Goal: Task Accomplishment & Management: Use online tool/utility

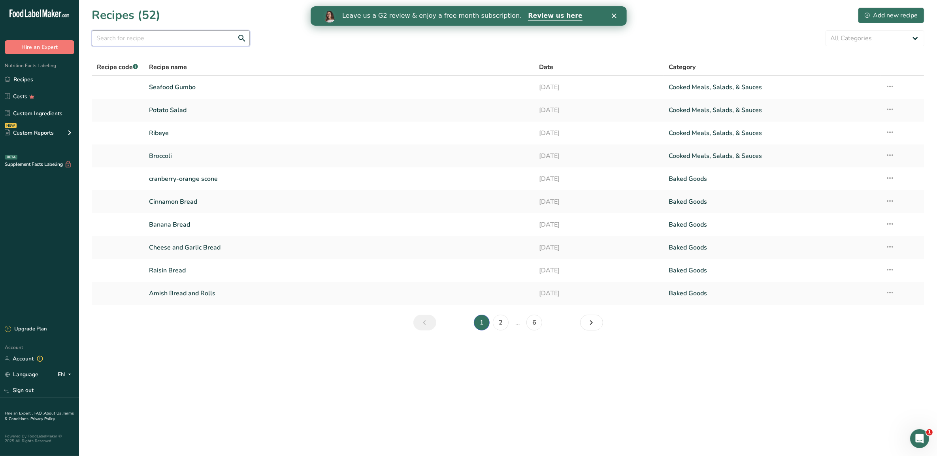
click at [131, 41] on input "text" at bounding box center [171, 38] width 158 height 16
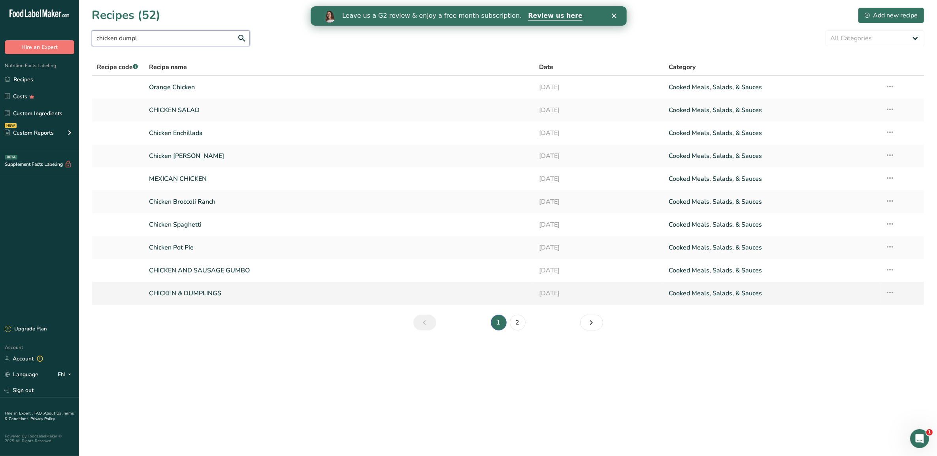
type input "chicken dumpl"
click at [179, 291] on link "CHICKEN & DUMPLINGS" at bounding box center [339, 293] width 380 height 17
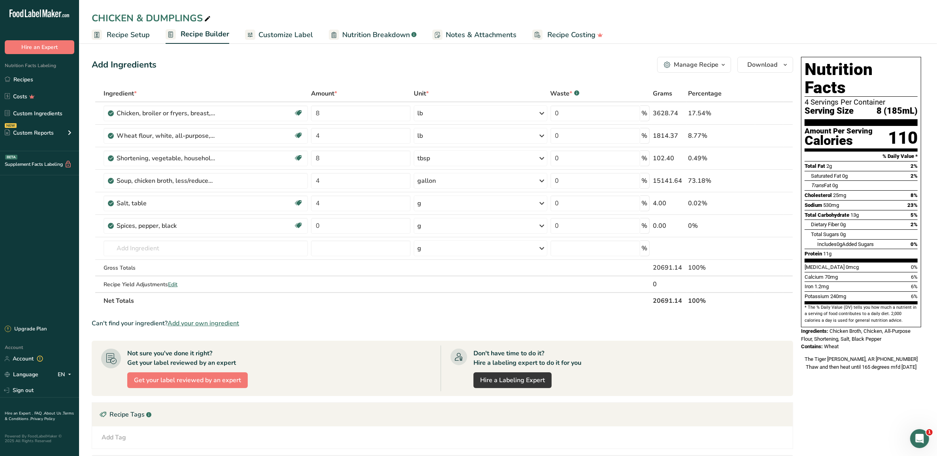
click at [258, 34] on span "Customize Label" at bounding box center [285, 35] width 55 height 11
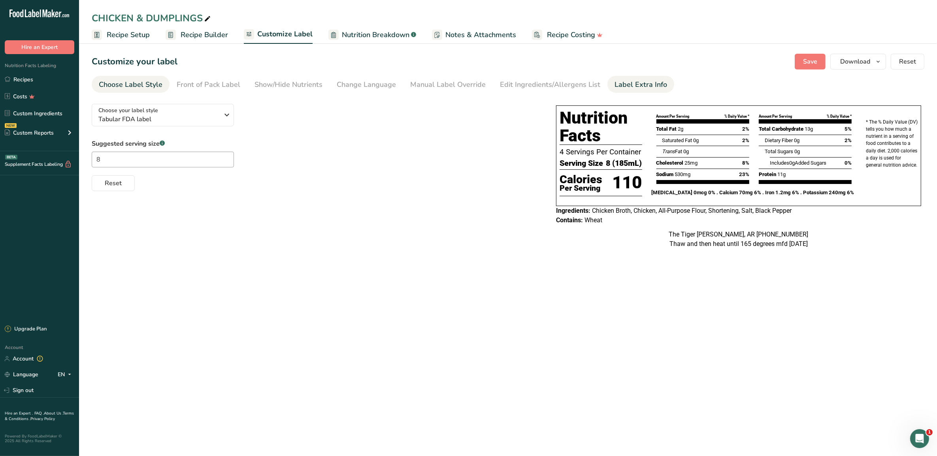
click at [614, 85] on div "Label Extra Info" at bounding box center [640, 84] width 53 height 11
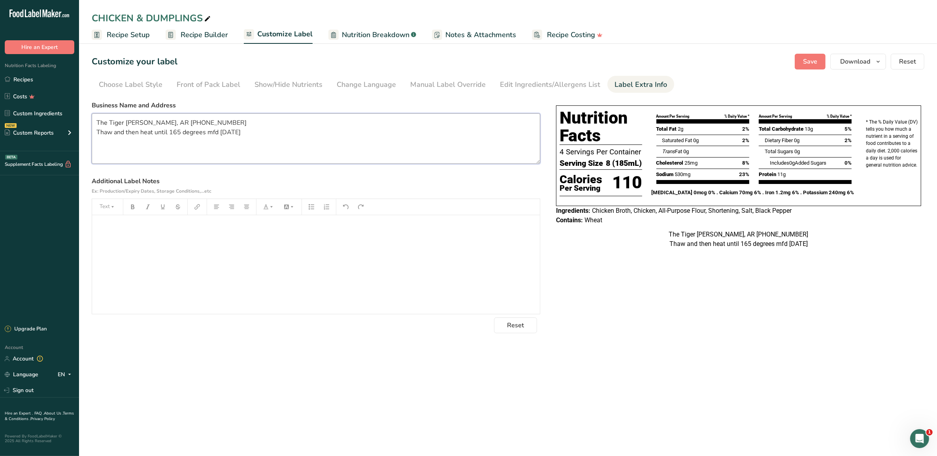
click at [267, 143] on textarea "The Tiger [PERSON_NAME], AR [PHONE_NUMBER] Thaw and then heat until 165 degrees…" at bounding box center [316, 138] width 448 height 51
type textarea "The Tiger [PERSON_NAME], AR [PHONE_NUMBER] Thaw and then heat until 165 degrees…"
click at [814, 58] on span "Save" at bounding box center [810, 61] width 14 height 9
click at [862, 66] on button "Download" at bounding box center [858, 62] width 56 height 16
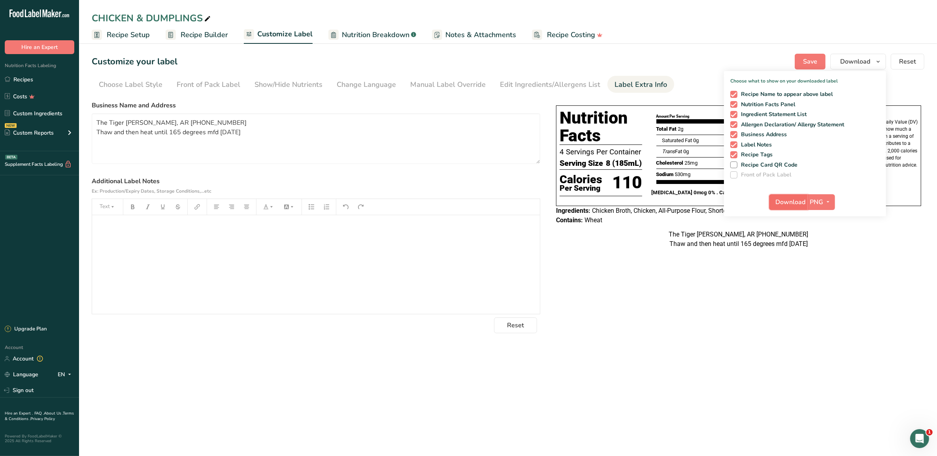
click at [786, 207] on button "Download" at bounding box center [788, 202] width 39 height 16
